Goal: Find specific page/section: Find specific page/section

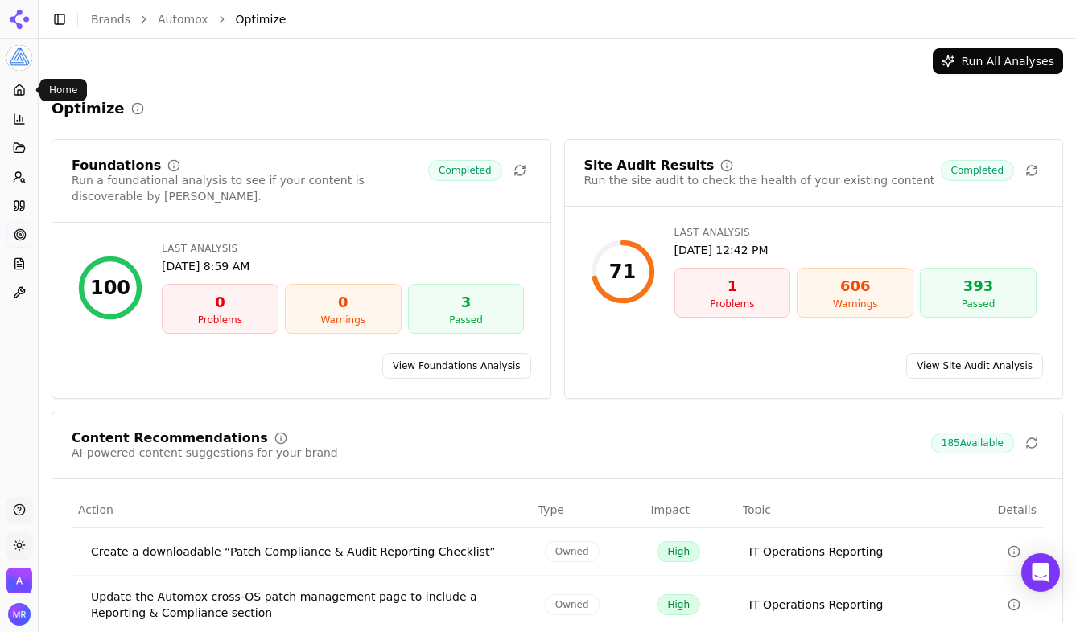
click at [20, 89] on icon at bounding box center [19, 90] width 13 height 13
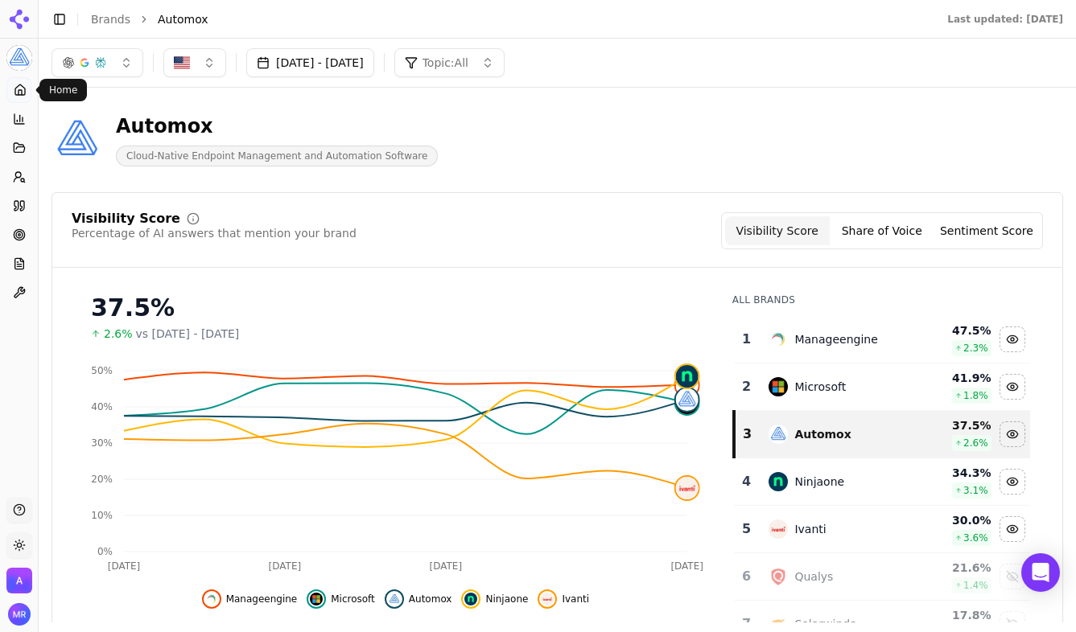
click at [109, 72] on button "button" at bounding box center [97, 62] width 92 height 29
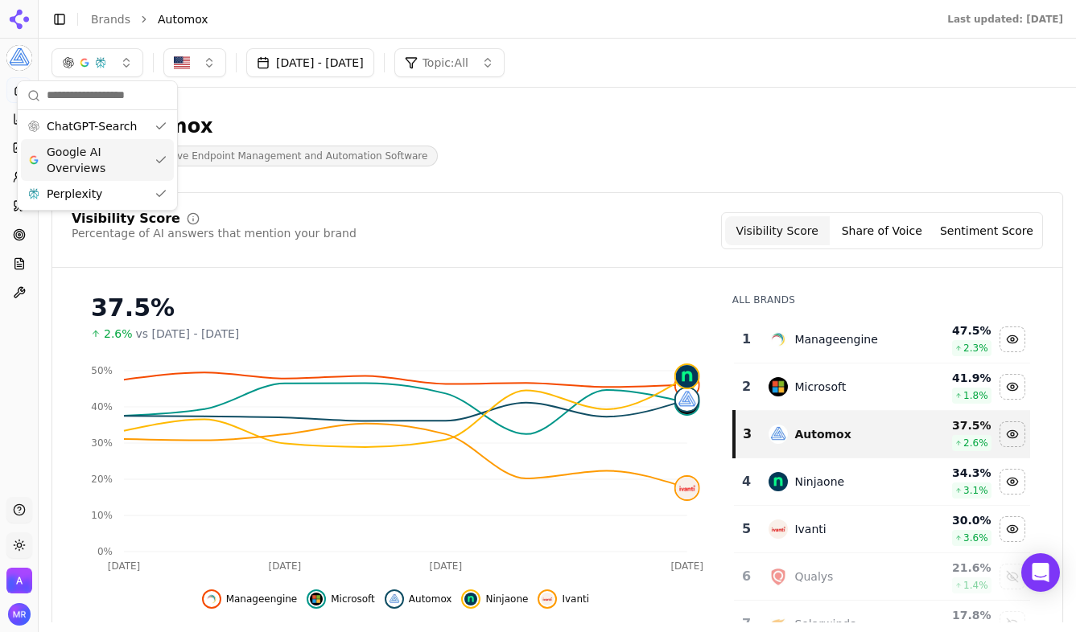
click at [368, 146] on span "Cloud-Native Endpoint Management and Automation Software" at bounding box center [277, 156] width 322 height 21
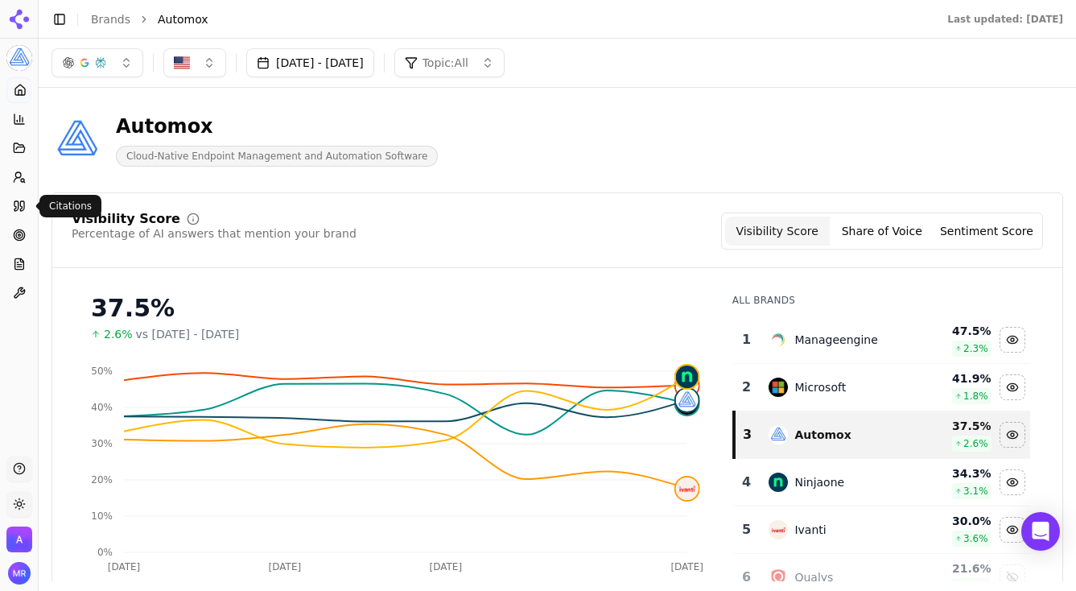
click at [23, 212] on icon at bounding box center [19, 206] width 13 height 13
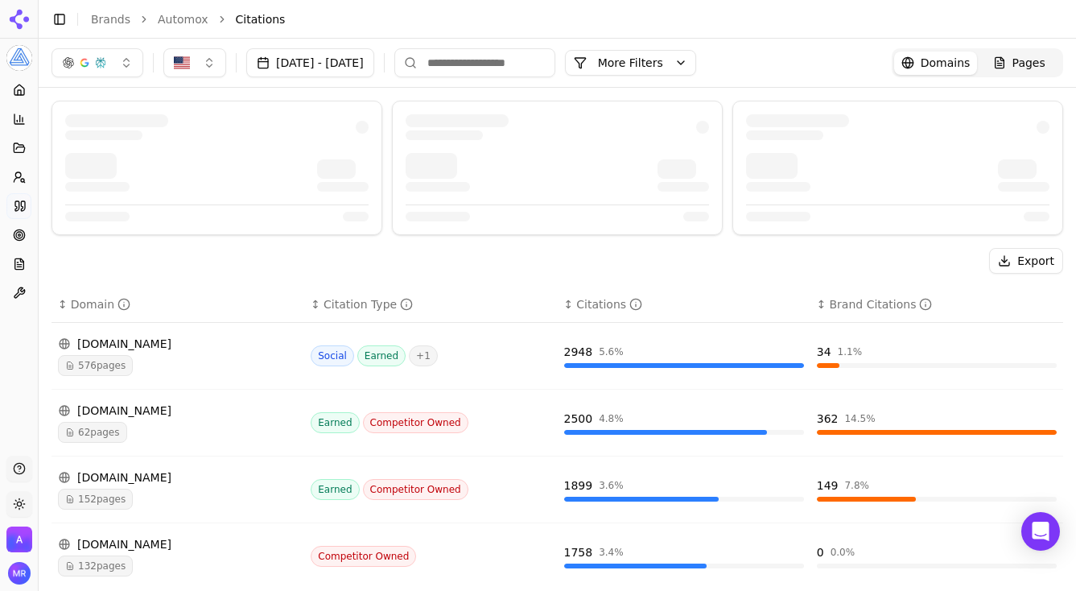
click at [517, 64] on input at bounding box center [474, 62] width 161 height 29
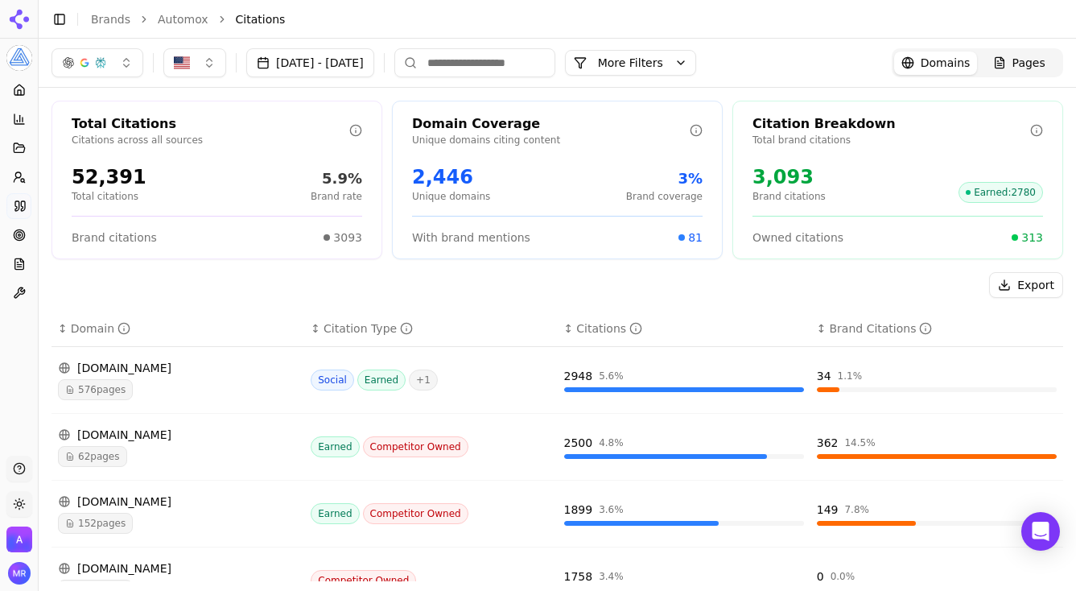
click at [771, 18] on li "Citations" at bounding box center [633, 19] width 795 height 16
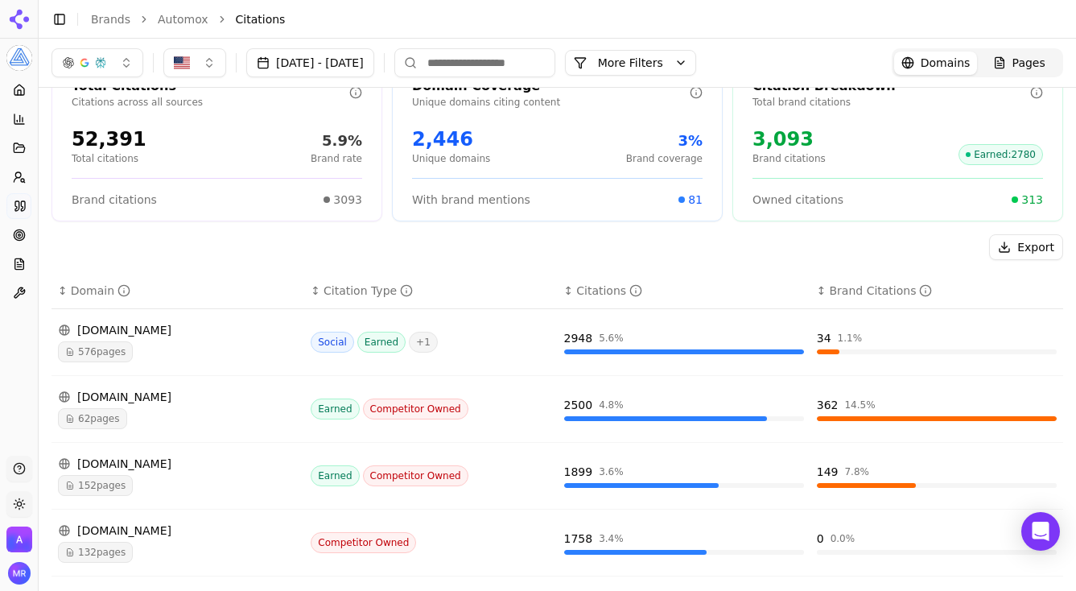
scroll to position [37, 0]
